Goal: Task Accomplishment & Management: Manage account settings

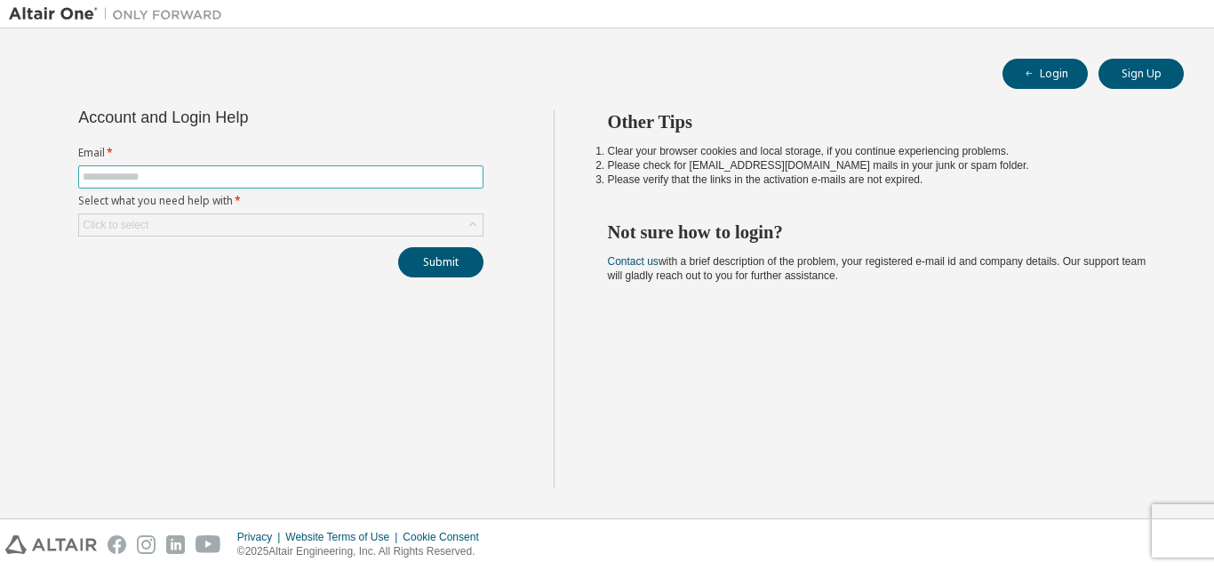
click at [307, 172] on input "text" at bounding box center [281, 177] width 396 height 14
type input "**********"
click at [291, 223] on div "Click to select" at bounding box center [280, 224] width 403 height 21
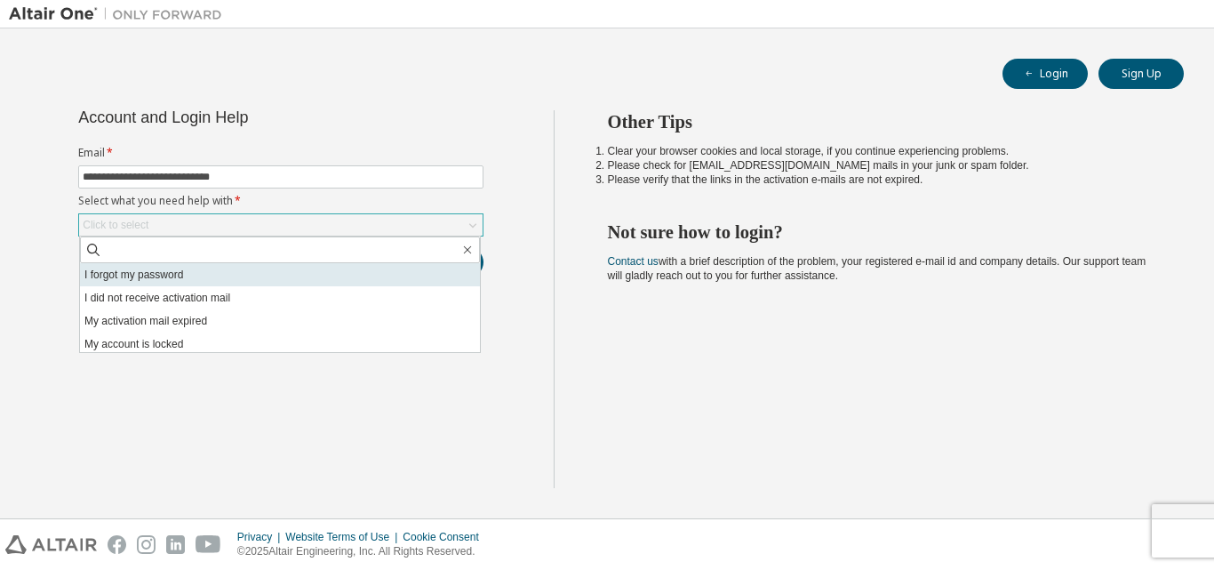
click at [272, 267] on li "I forgot my password" at bounding box center [280, 274] width 400 height 23
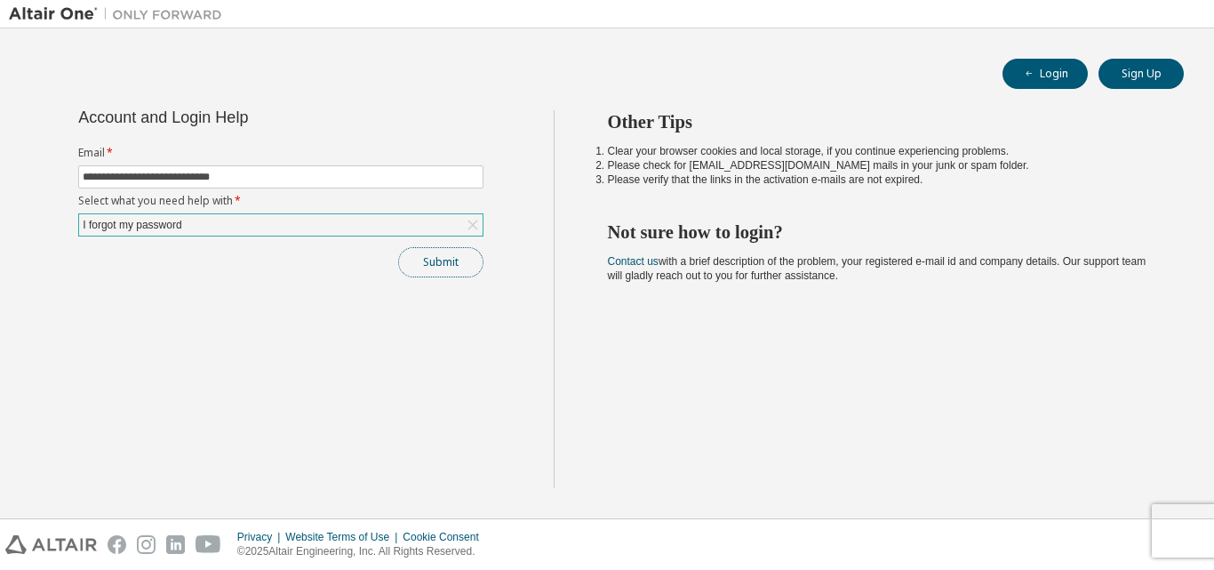
click at [447, 270] on button "Submit" at bounding box center [440, 262] width 85 height 30
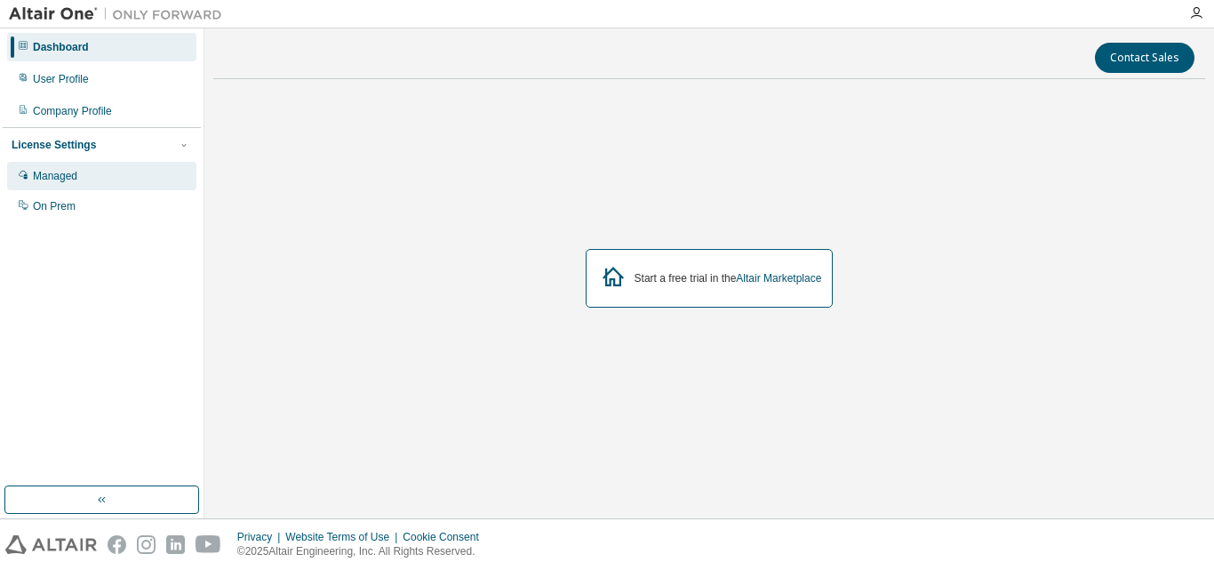
click at [110, 164] on div "Managed" at bounding box center [101, 176] width 189 height 28
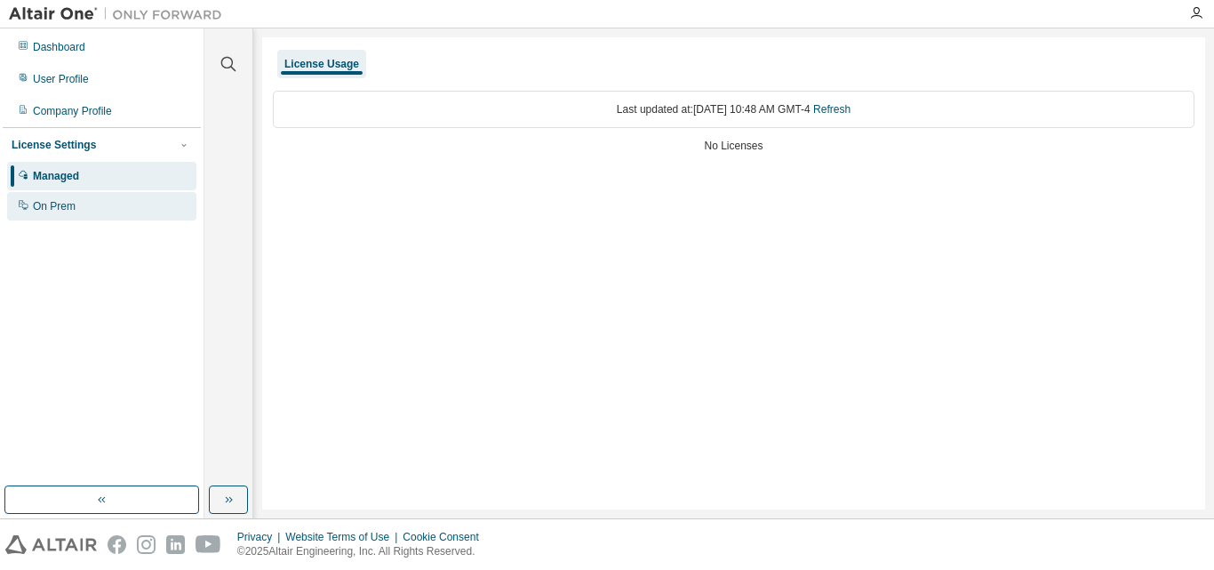
click at [87, 214] on div "On Prem" at bounding box center [101, 206] width 189 height 28
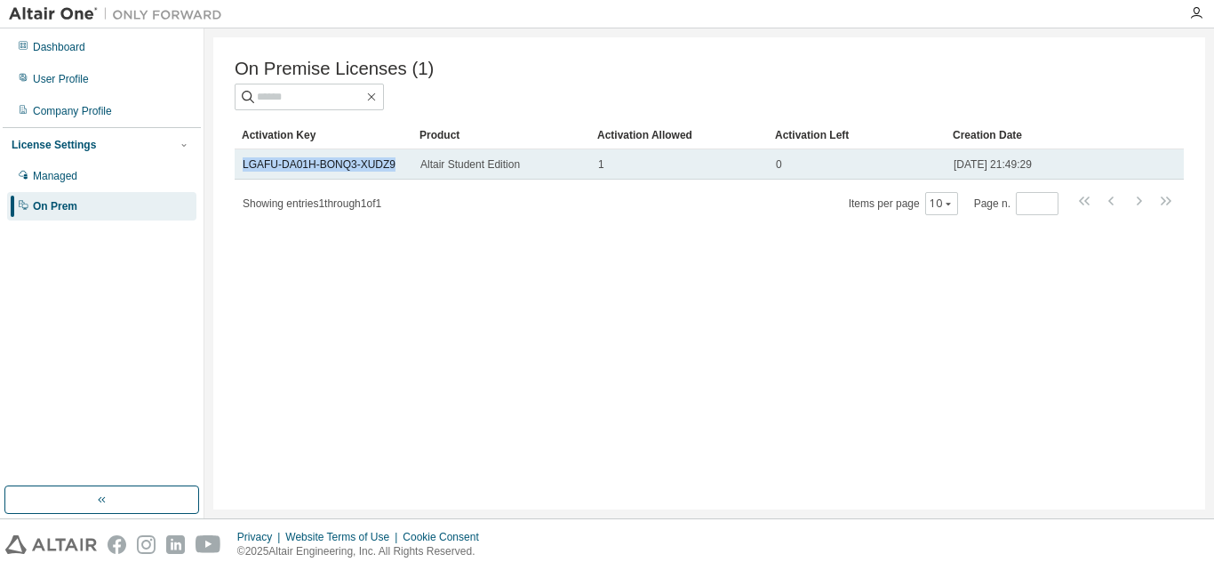
drag, startPoint x: 403, startPoint y: 167, endPoint x: 236, endPoint y: 164, distance: 167.1
click at [236, 164] on td "LGAFU-DA01H-BONQ3-XUDZ9" at bounding box center [324, 164] width 178 height 30
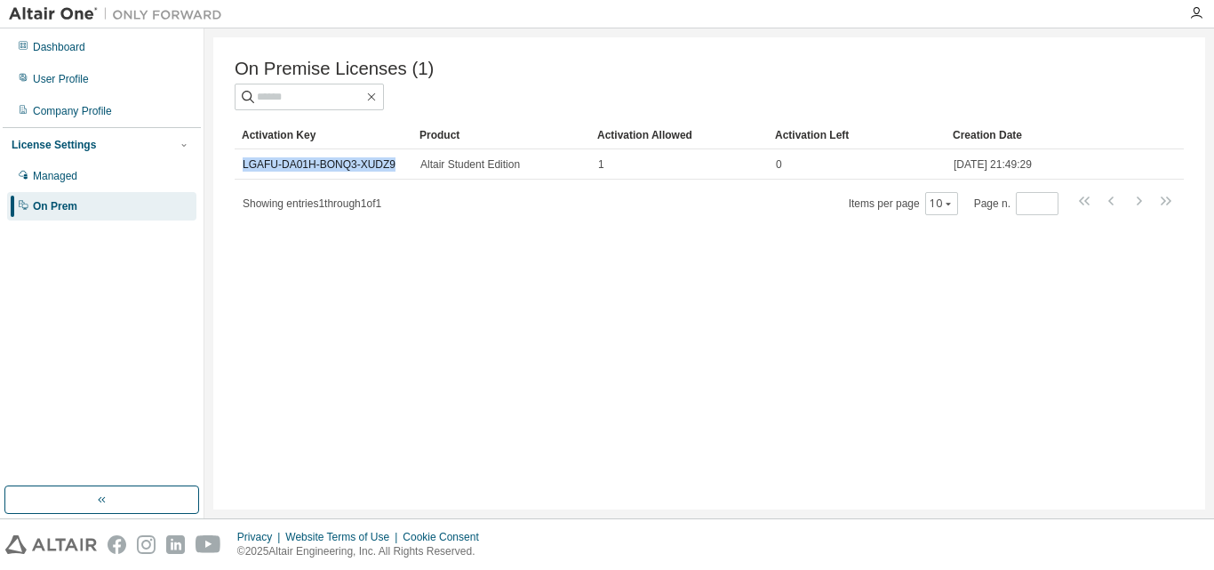
copy link "LGAFU-DA01H-BONQ3-XUDZ9"
click at [1013, 313] on div "On Premise Licenses (1) Clear Load Save Save As Field Operator Value Select fil…" at bounding box center [709, 273] width 992 height 472
click at [101, 187] on div "Managed" at bounding box center [101, 176] width 189 height 28
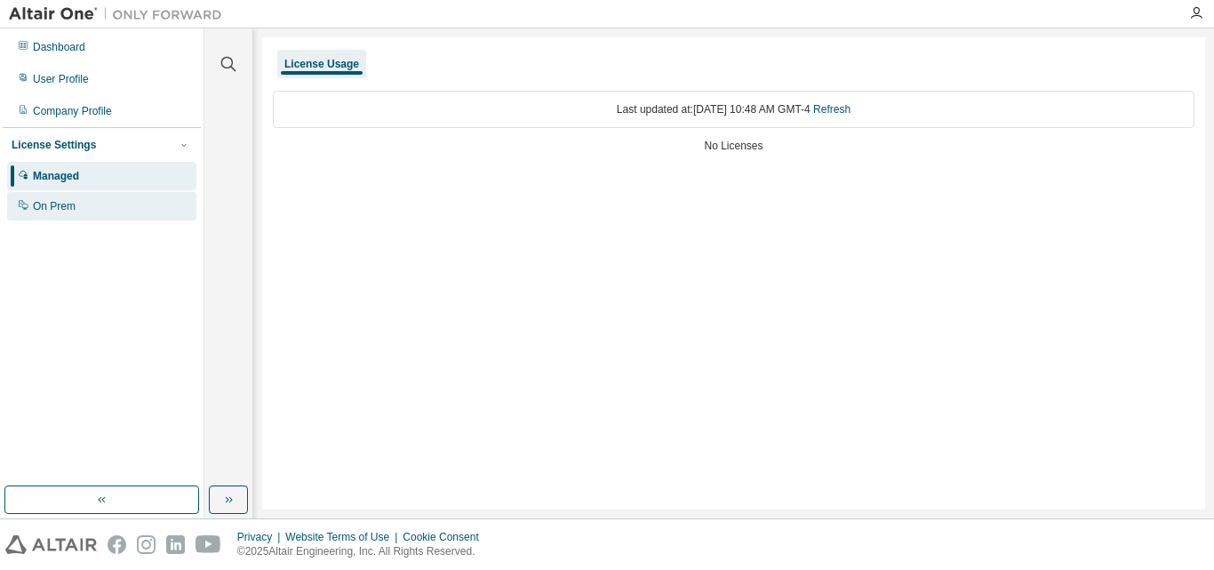
click at [86, 209] on div "On Prem" at bounding box center [101, 206] width 189 height 28
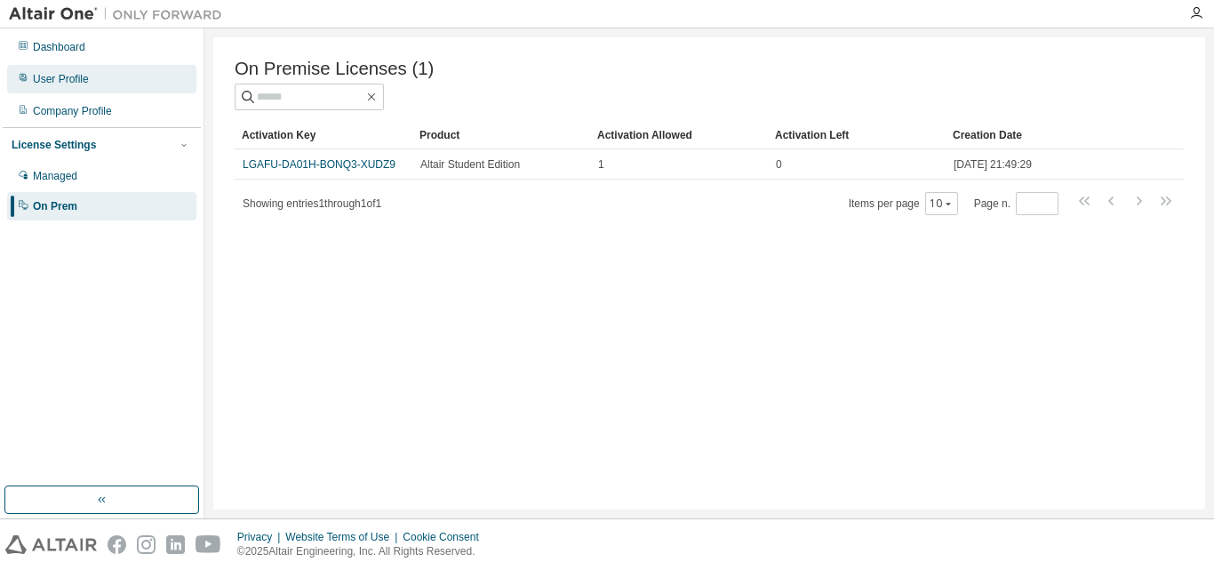
click at [103, 83] on div "User Profile" at bounding box center [101, 79] width 189 height 28
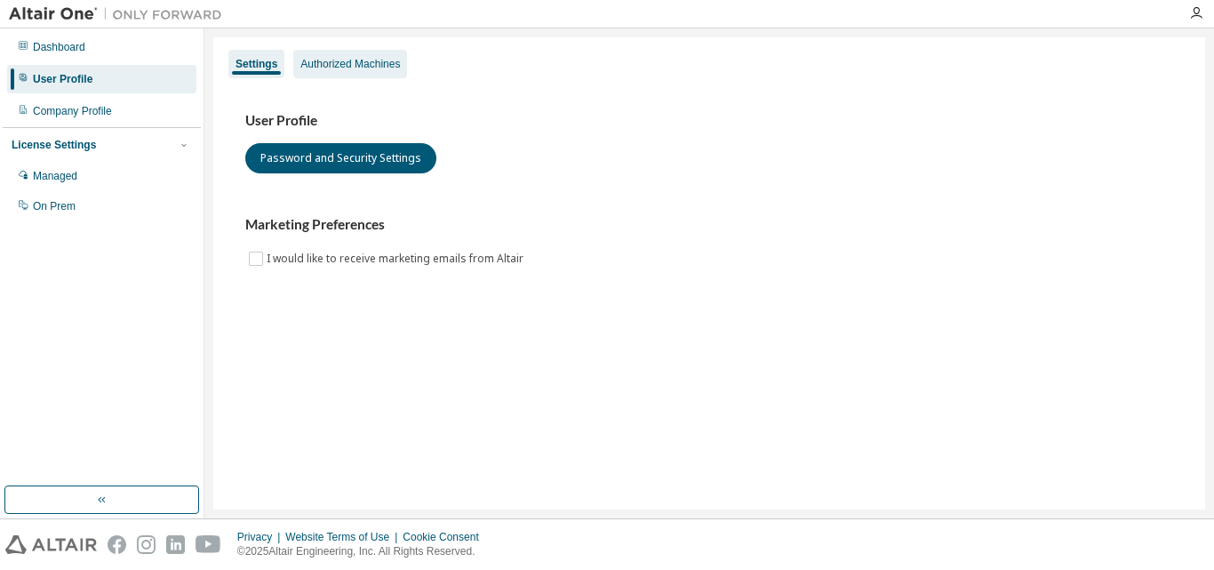
click at [345, 67] on div "Authorized Machines" at bounding box center [350, 64] width 100 height 14
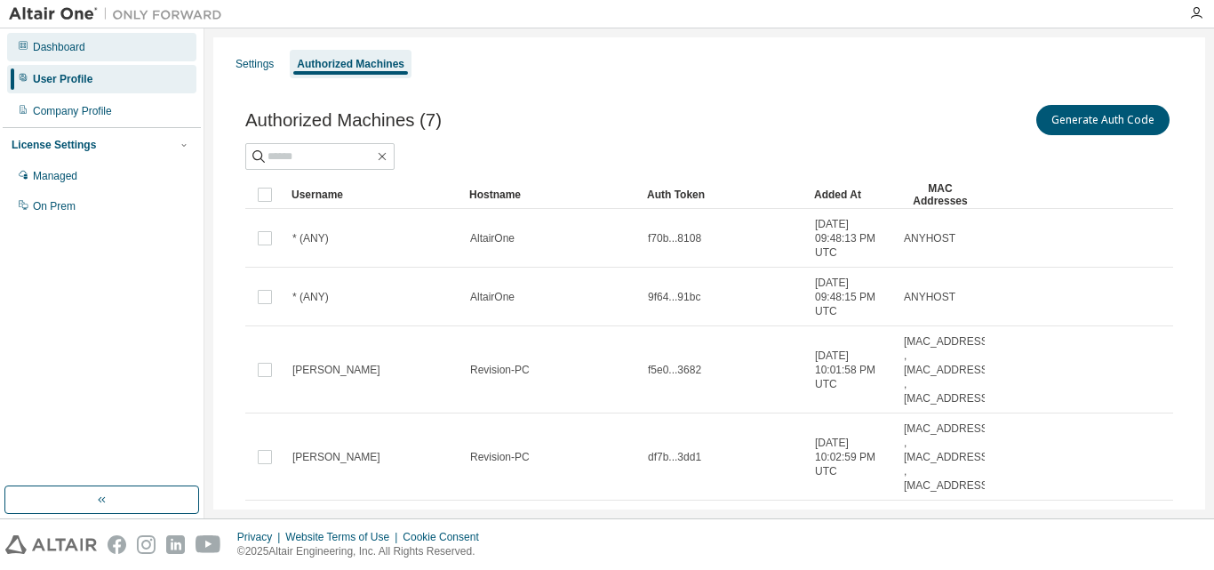
click at [102, 44] on div "Dashboard" at bounding box center [101, 47] width 189 height 28
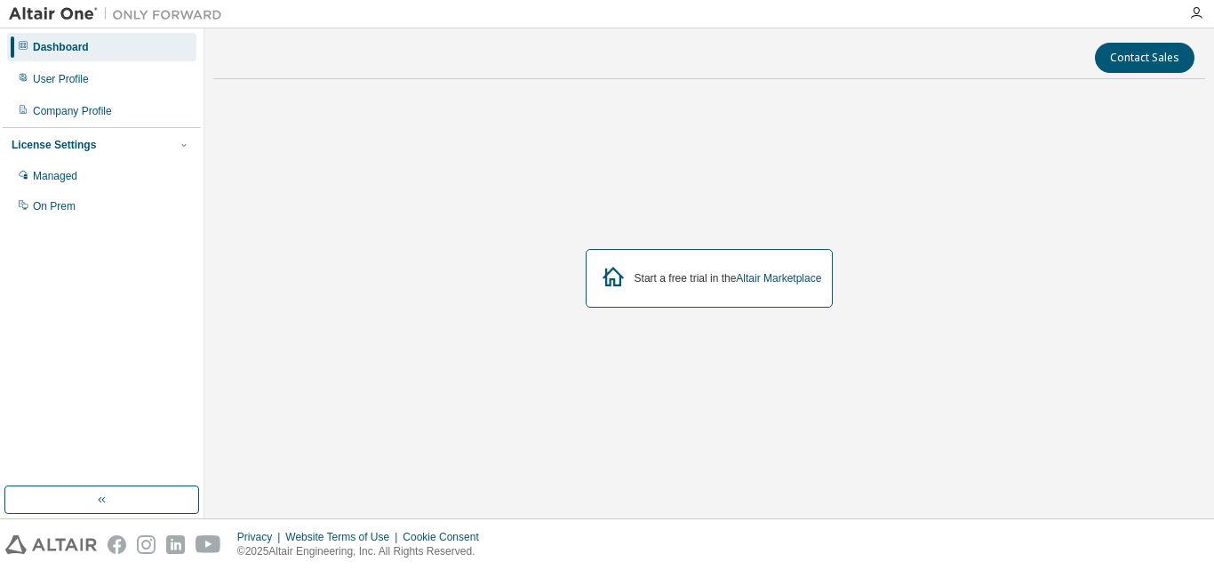
click at [1188, 17] on div at bounding box center [1196, 13] width 36 height 14
click at [1198, 15] on icon "button" at bounding box center [1196, 13] width 14 height 14
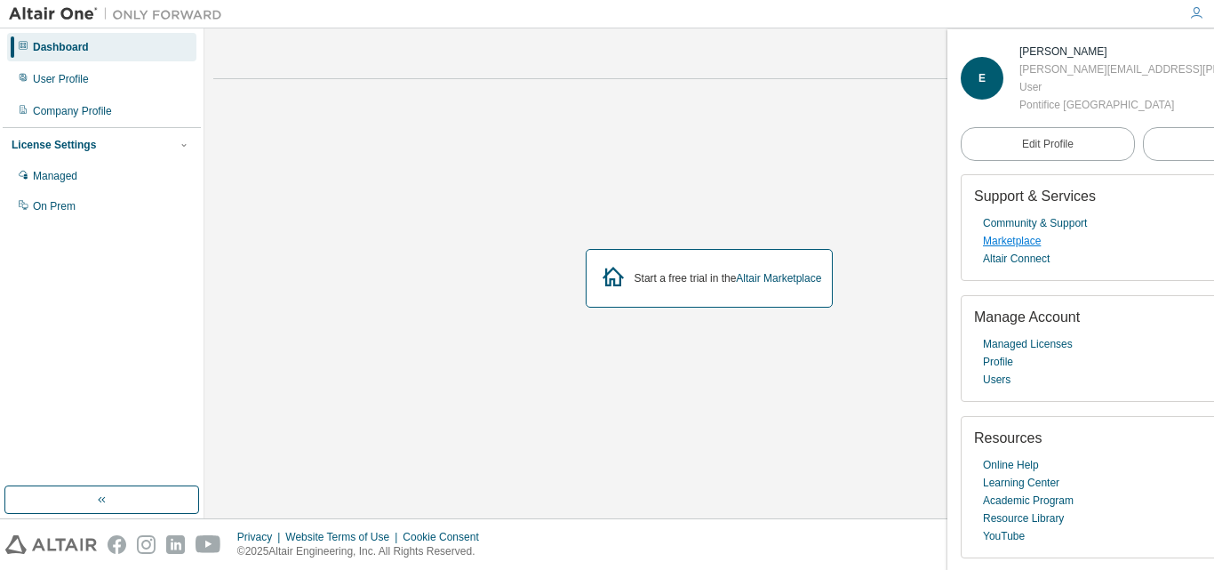
click at [1024, 240] on link "Marketplace" at bounding box center [1012, 241] width 58 height 18
